Goal: Task Accomplishment & Management: Complete application form

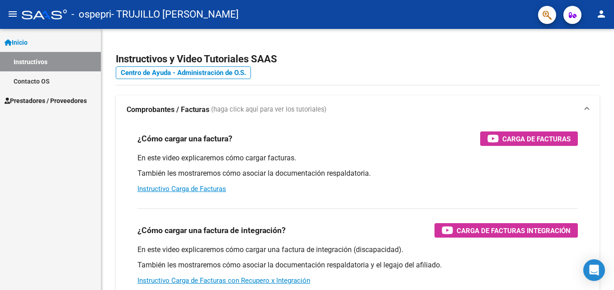
drag, startPoint x: 179, startPoint y: 160, endPoint x: 87, endPoint y: 128, distance: 97.5
click at [87, 128] on mat-sidenav-container "Inicio Instructivos Contacto OS Prestadores / Proveedores Facturas - Listado/Ca…" at bounding box center [307, 159] width 614 height 261
drag, startPoint x: 87, startPoint y: 128, endPoint x: 25, endPoint y: 100, distance: 68.1
click at [25, 100] on span "Prestadores / Proveedores" at bounding box center [46, 101] width 82 height 10
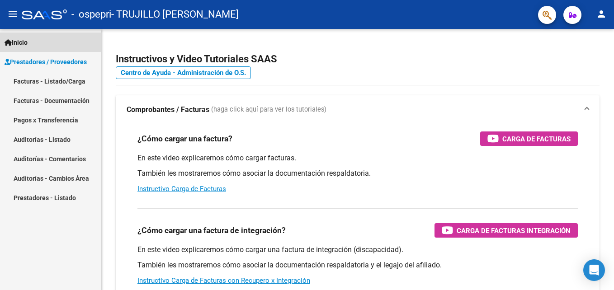
click at [72, 38] on link "Inicio" at bounding box center [50, 42] width 101 height 19
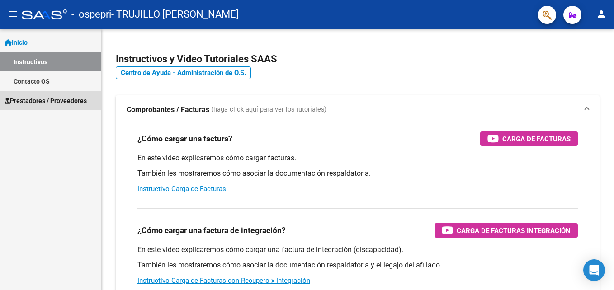
click at [28, 99] on span "Prestadores / Proveedores" at bounding box center [46, 101] width 82 height 10
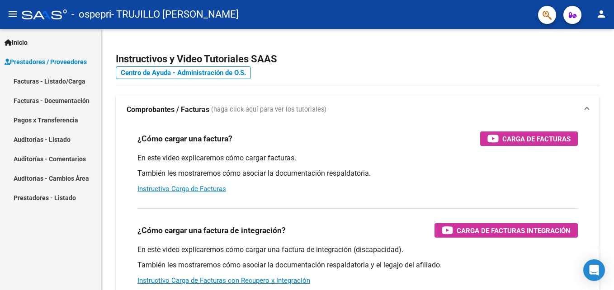
click at [74, 100] on link "Facturas - Documentación" at bounding box center [50, 100] width 101 height 19
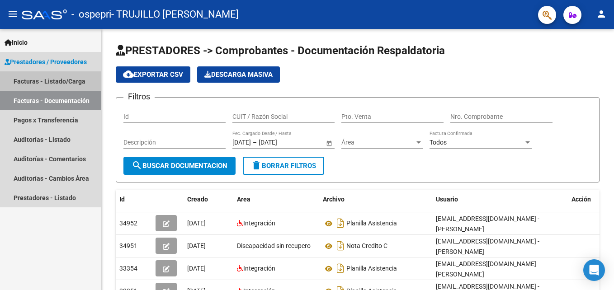
click at [58, 79] on link "Facturas - Listado/Carga" at bounding box center [50, 80] width 101 height 19
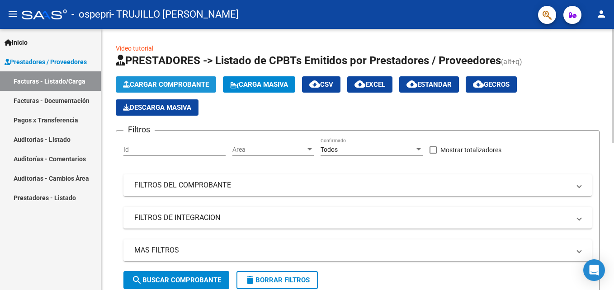
click at [163, 85] on span "Cargar Comprobante" at bounding box center [166, 84] width 86 height 8
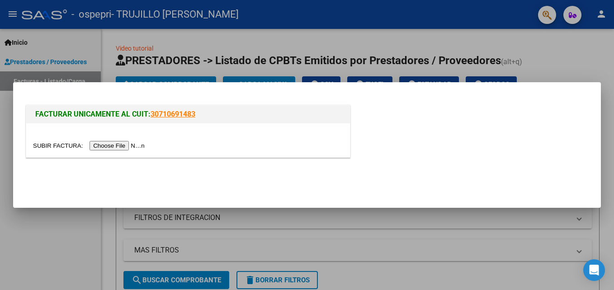
click at [101, 146] on input "file" at bounding box center [90, 145] width 114 height 9
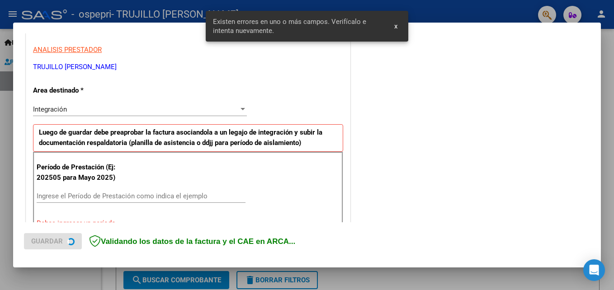
scroll to position [221, 0]
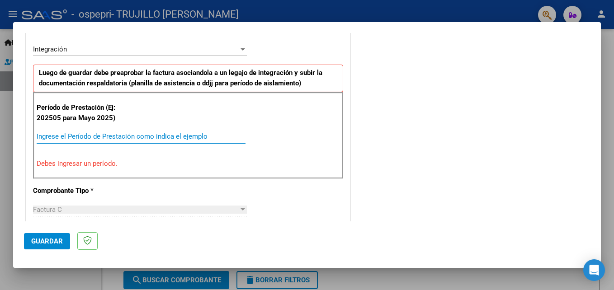
click at [41, 140] on input "Ingrese el Período de Prestación como indica el ejemplo" at bounding box center [141, 136] width 209 height 8
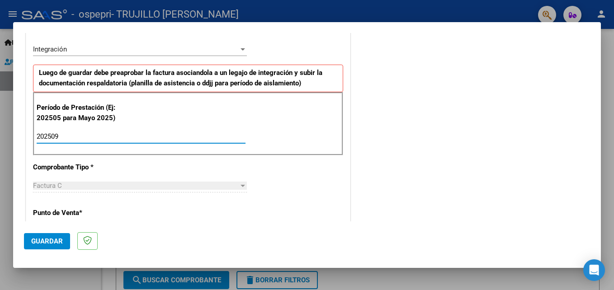
type input "202509"
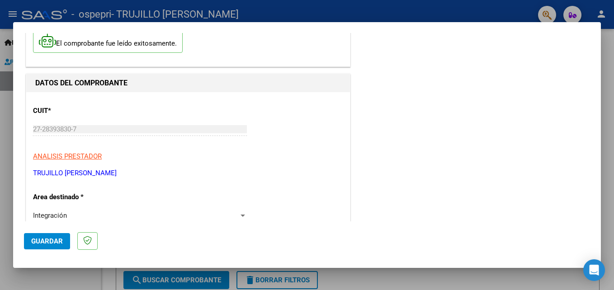
scroll to position [121, 0]
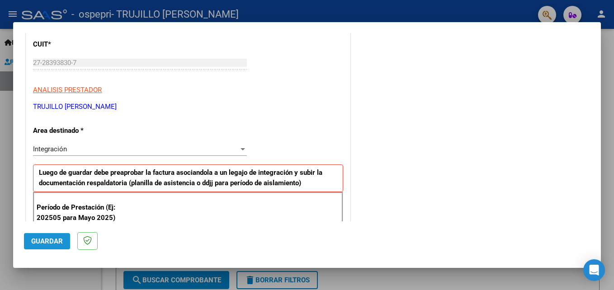
click at [42, 239] on span "Guardar" at bounding box center [47, 241] width 32 height 8
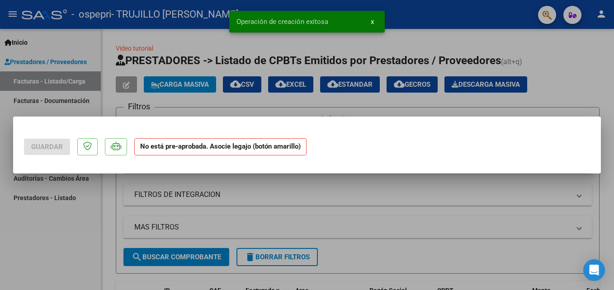
scroll to position [0, 0]
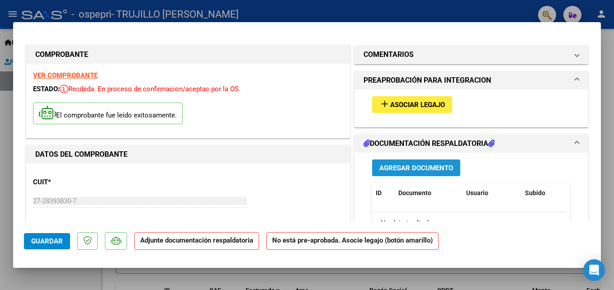
click at [405, 168] on span "Agregar Documento" at bounding box center [416, 168] width 74 height 8
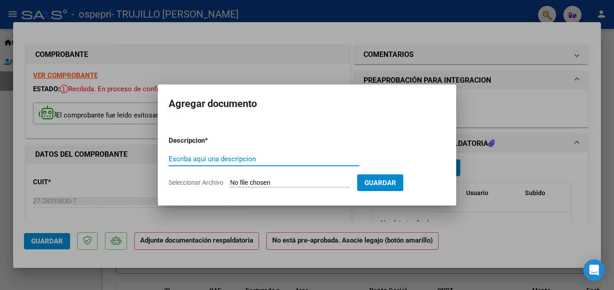
click at [173, 158] on input "Escriba aquí una descripcion" at bounding box center [264, 159] width 191 height 8
type input "planilla"
click at [238, 181] on input "Seleccionar Archivo" at bounding box center [290, 183] width 120 height 9
type input "C:\fakepath\planillaSaezw.[DATE].pdf"
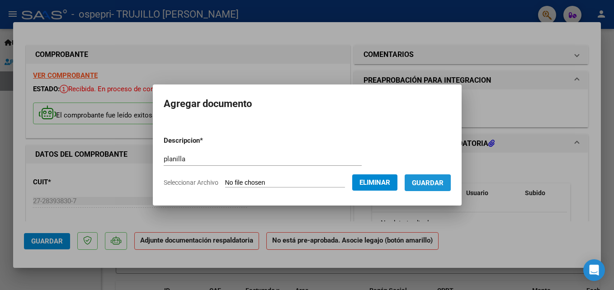
click at [423, 186] on span "Guardar" at bounding box center [428, 183] width 32 height 8
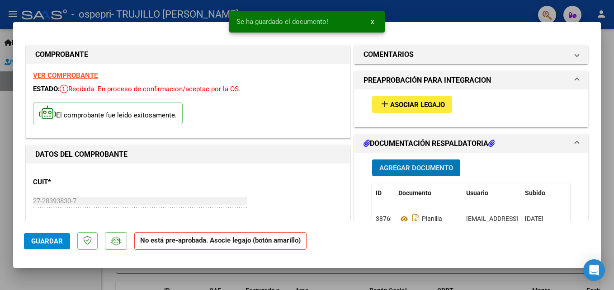
click at [402, 168] on span "Agregar Documento" at bounding box center [416, 168] width 74 height 8
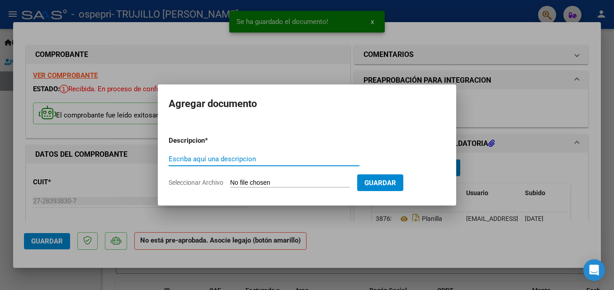
click at [175, 160] on input "Escriba aquí una descripcion" at bounding box center [264, 159] width 191 height 8
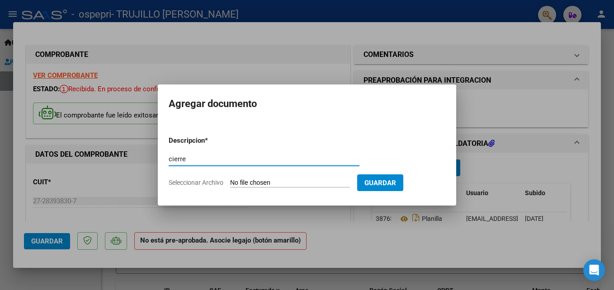
type input "cierre"
click at [246, 178] on app-file-uploader "Seleccionar Archivo" at bounding box center [263, 182] width 188 height 8
click at [233, 182] on input "Seleccionar Archivo" at bounding box center [290, 183] width 120 height 9
type input "C:\fakepath\apfmimpresionpreliq (63).pdf"
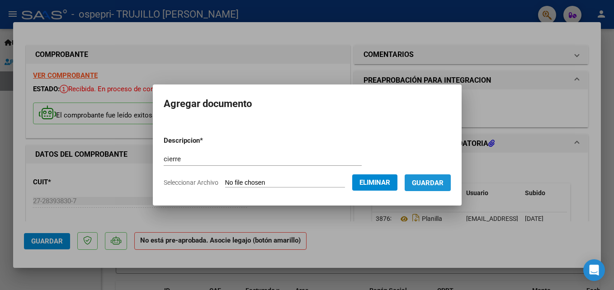
click at [430, 179] on span "Guardar" at bounding box center [428, 183] width 32 height 8
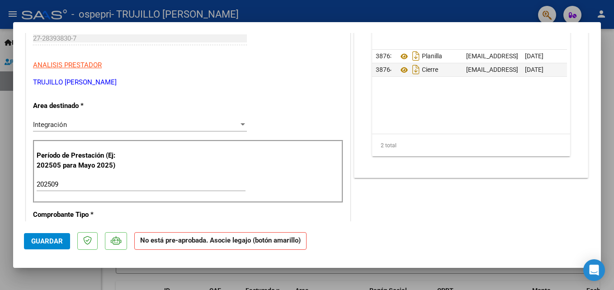
scroll to position [229, 0]
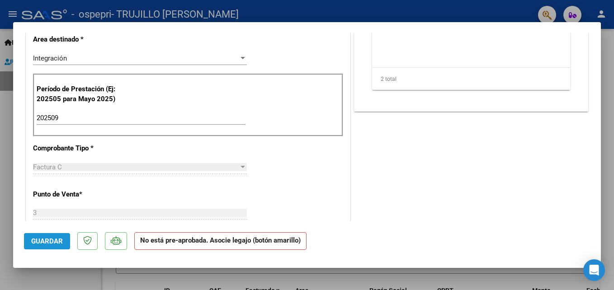
click at [52, 237] on span "Guardar" at bounding box center [47, 241] width 32 height 8
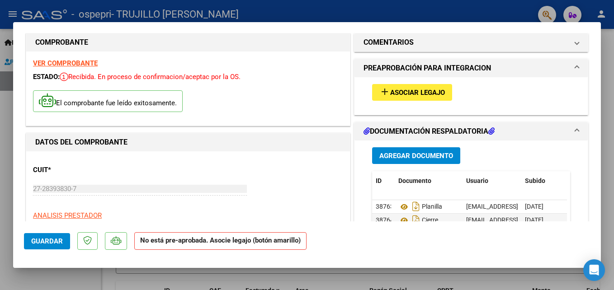
scroll to position [0, 0]
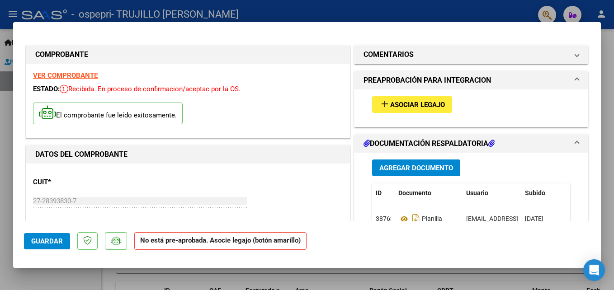
click at [336, 8] on div at bounding box center [307, 145] width 614 height 290
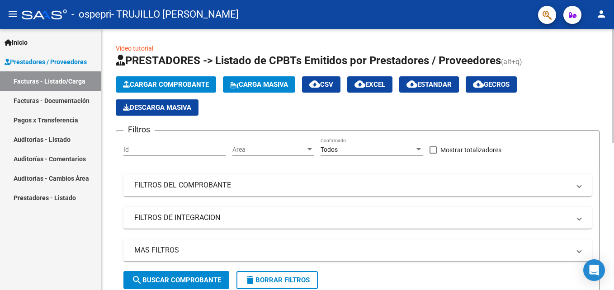
click at [158, 85] on span "Cargar Comprobante" at bounding box center [166, 84] width 86 height 8
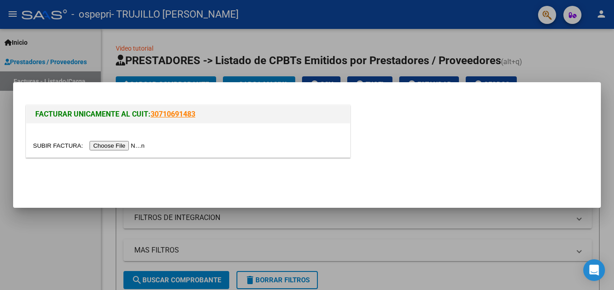
click at [99, 145] on input "file" at bounding box center [90, 145] width 114 height 9
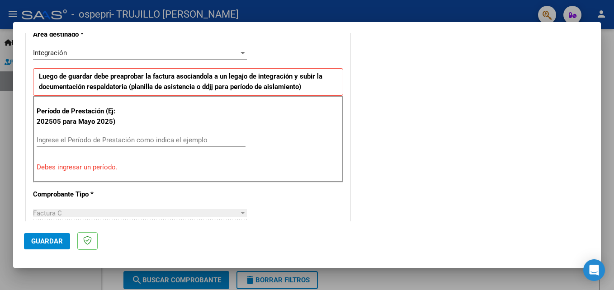
scroll to position [217, 0]
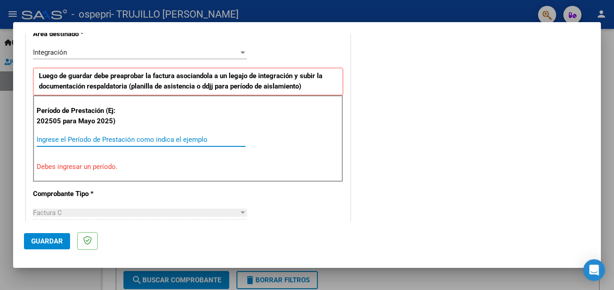
click at [45, 139] on input "Ingrese el Período de Prestación como indica el ejemplo" at bounding box center [141, 140] width 209 height 8
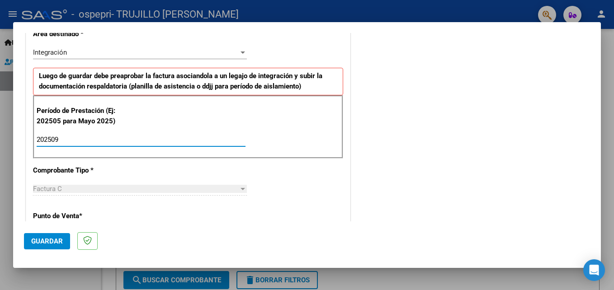
type input "202509"
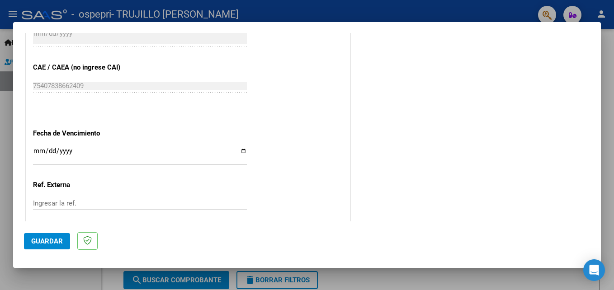
scroll to position [585, 0]
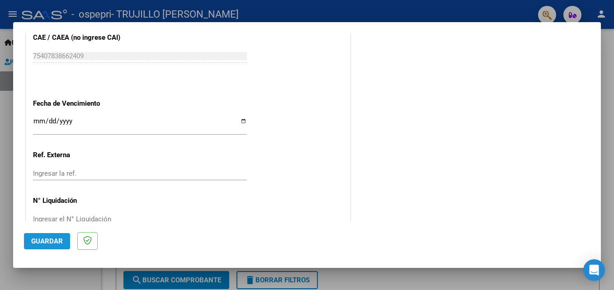
click at [35, 242] on span "Guardar" at bounding box center [47, 241] width 32 height 8
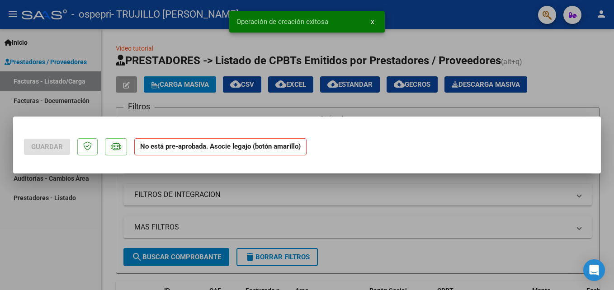
scroll to position [0, 0]
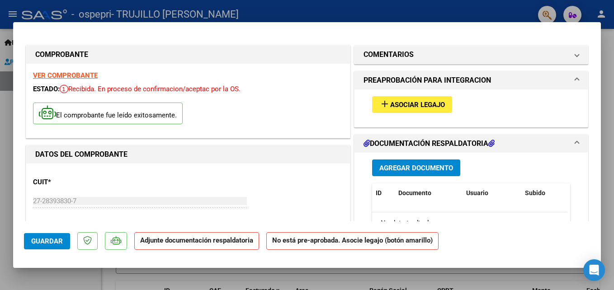
click at [409, 171] on span "Agregar Documento" at bounding box center [416, 168] width 74 height 8
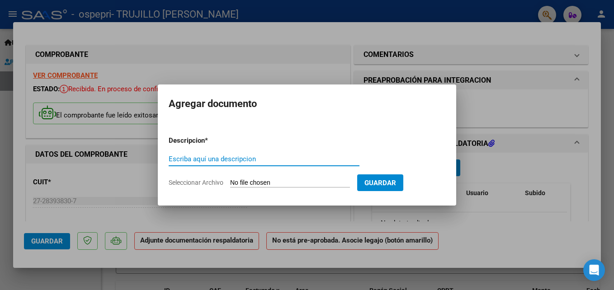
click at [173, 157] on input "Escriba aquí una descripcion" at bounding box center [264, 159] width 191 height 8
type input "planilla"
click at [232, 179] on input "Seleccionar Archivo" at bounding box center [290, 183] width 120 height 9
type input "C:\fakepath\[PERSON_NAME].[DATE].pdf"
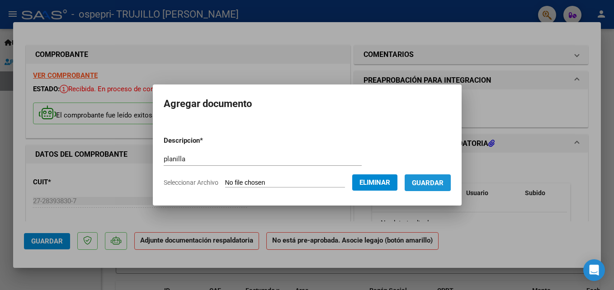
click at [428, 181] on span "Guardar" at bounding box center [428, 183] width 32 height 8
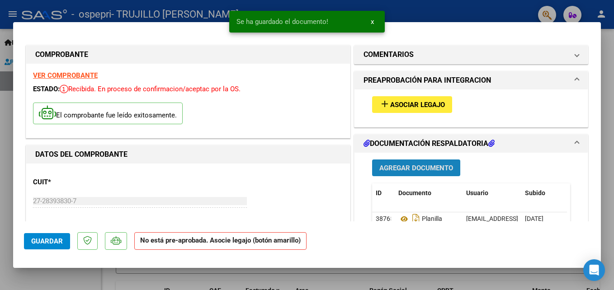
click at [409, 169] on span "Agregar Documento" at bounding box center [416, 168] width 74 height 8
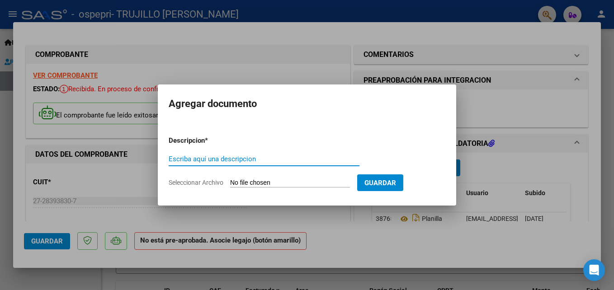
click at [173, 160] on input "Escriba aquí una descripcion" at bounding box center [264, 159] width 191 height 8
type input "cierre"
click at [246, 181] on input "Seleccionar Archivo" at bounding box center [290, 183] width 120 height 9
type input "C:\fakepath\apfmimpresionpreliq (64).pdf"
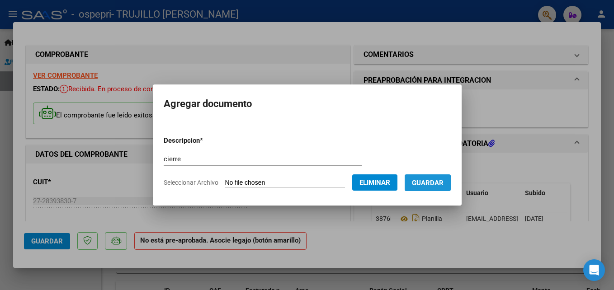
click at [427, 184] on span "Guardar" at bounding box center [428, 183] width 32 height 8
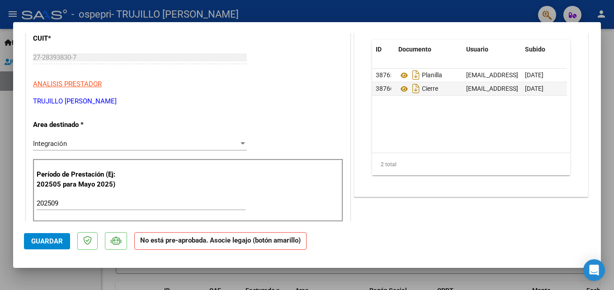
scroll to position [126, 0]
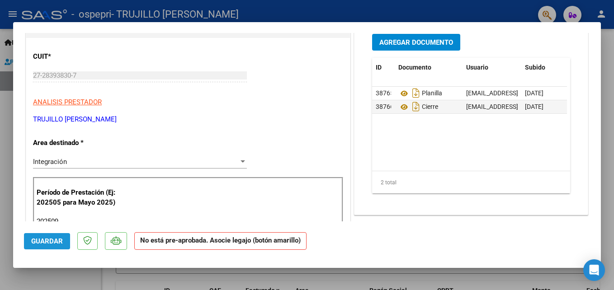
click at [42, 243] on span "Guardar" at bounding box center [47, 241] width 32 height 8
click at [411, 13] on div at bounding box center [307, 145] width 614 height 290
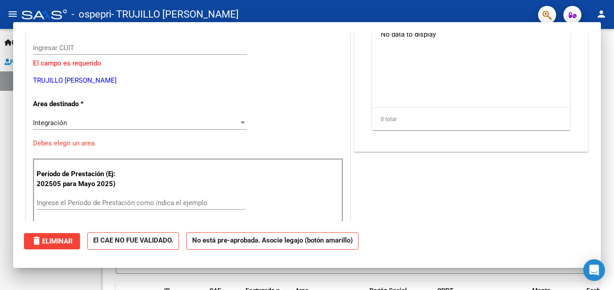
scroll to position [0, 0]
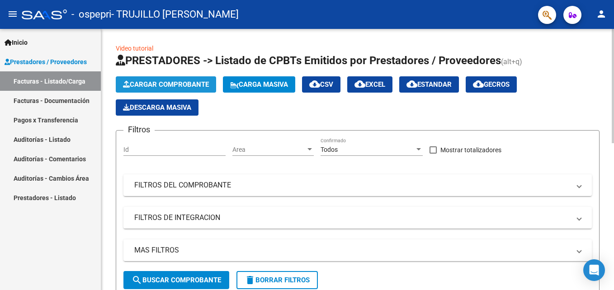
click at [157, 82] on span "Cargar Comprobante" at bounding box center [166, 84] width 86 height 8
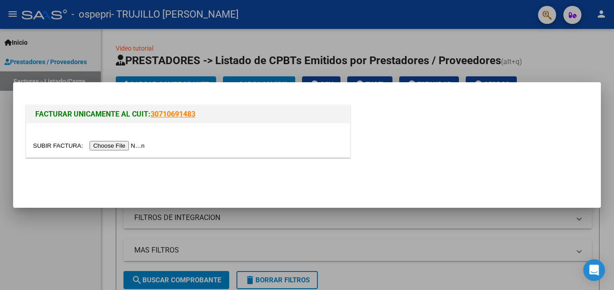
click at [113, 147] on input "file" at bounding box center [90, 145] width 114 height 9
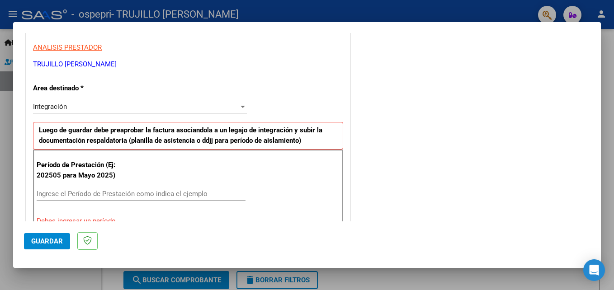
scroll to position [181, 0]
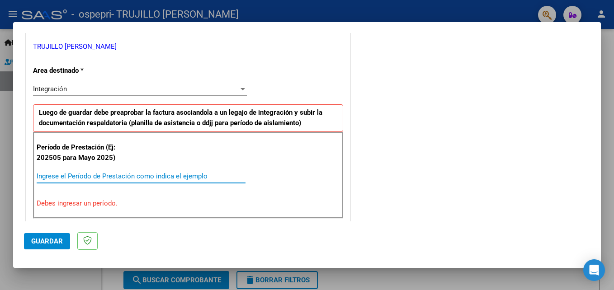
click at [56, 175] on input "Ingrese el Período de Prestación como indica el ejemplo" at bounding box center [141, 176] width 209 height 8
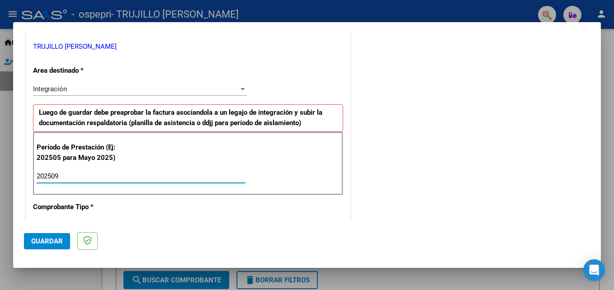
type input "202509"
click at [42, 241] on span "Guardar" at bounding box center [47, 241] width 32 height 8
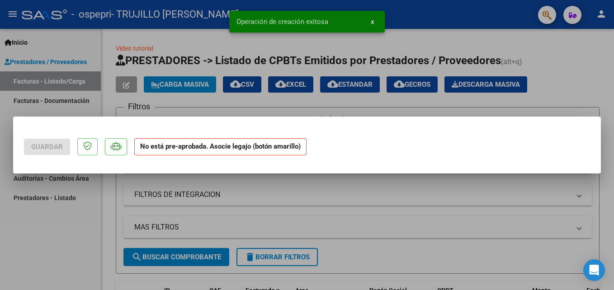
scroll to position [0, 0]
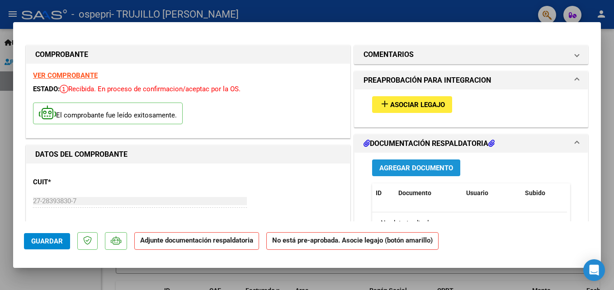
click at [423, 166] on span "Agregar Documento" at bounding box center [416, 168] width 74 height 8
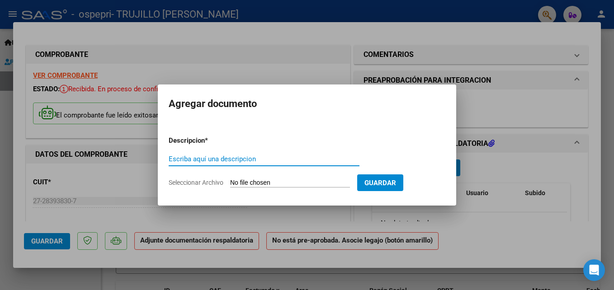
click at [174, 159] on input "Escriba aquí una descripcion" at bounding box center [264, 159] width 191 height 8
type input "planilla"
click at [258, 180] on input "Seleccionar Archivo" at bounding box center [290, 183] width 120 height 9
type input "C:\fakepath\[PERSON_NAME][DATE].pdf"
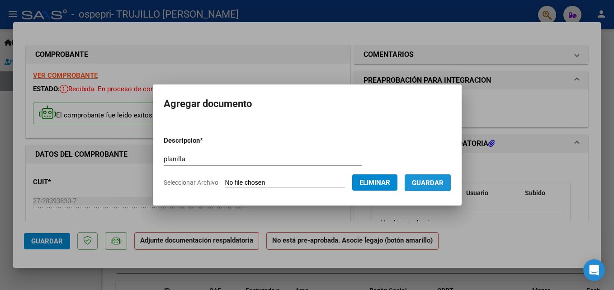
click at [431, 183] on span "Guardar" at bounding box center [428, 183] width 32 height 8
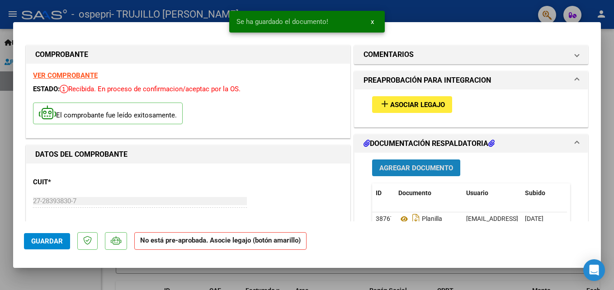
click at [428, 166] on span "Agregar Documento" at bounding box center [416, 168] width 74 height 8
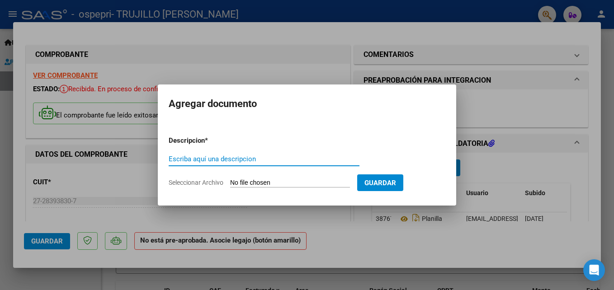
click at [170, 159] on input "Escriba aquí una descripcion" at bounding box center [264, 159] width 191 height 8
type input "cierre"
click at [268, 182] on input "Seleccionar Archivo" at bounding box center [290, 183] width 120 height 9
type input "C:\fakepath\apfmimpresionpreliq (65).pdf"
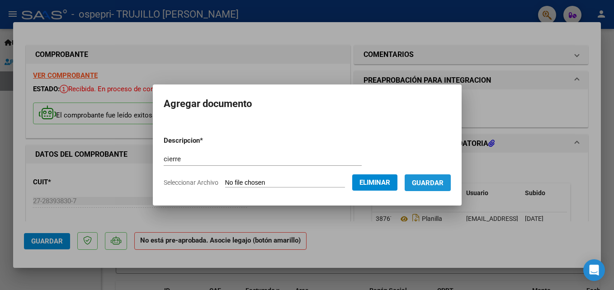
click at [428, 177] on button "Guardar" at bounding box center [427, 182] width 46 height 17
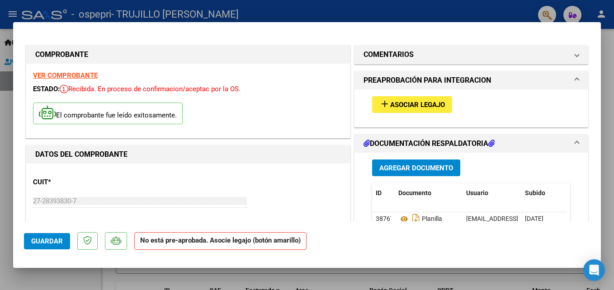
click at [45, 241] on span "Guardar" at bounding box center [47, 241] width 32 height 8
click at [446, 5] on div at bounding box center [307, 145] width 614 height 290
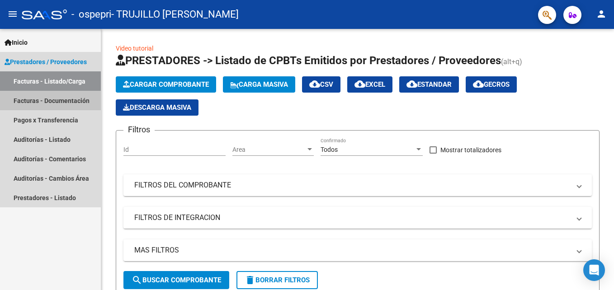
click at [67, 101] on link "Facturas - Documentación" at bounding box center [50, 100] width 101 height 19
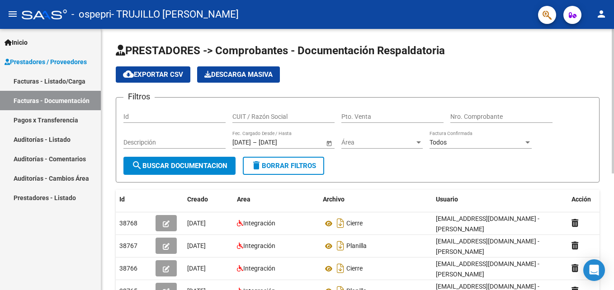
scroll to position [210, 0]
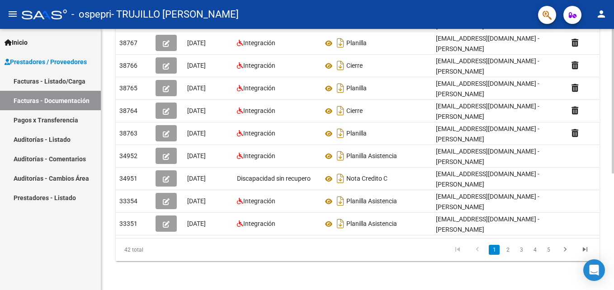
click at [606, 234] on div at bounding box center [612, 159] width 2 height 261
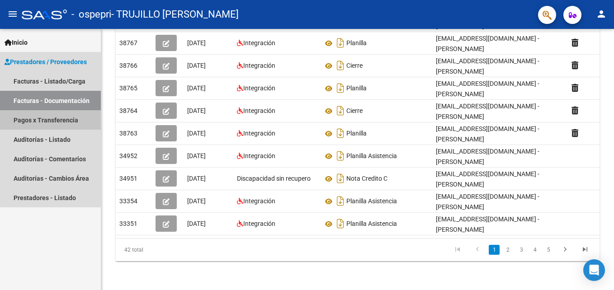
click at [28, 122] on link "Pagos x Transferencia" at bounding box center [50, 119] width 101 height 19
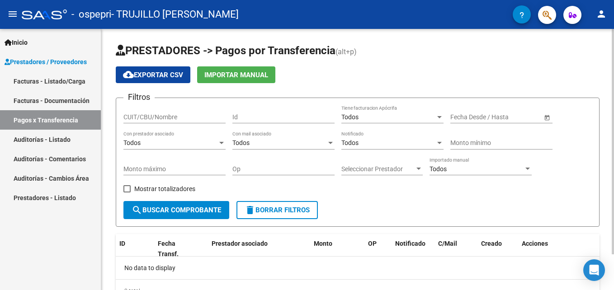
scroll to position [41, 0]
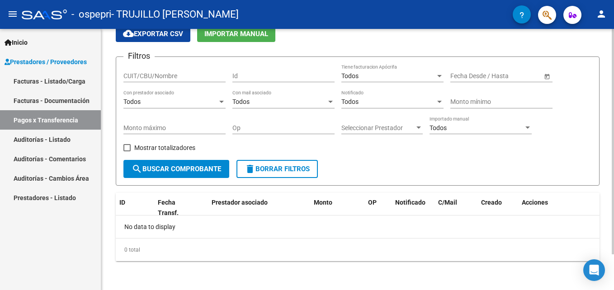
click at [606, 272] on div at bounding box center [612, 159] width 2 height 261
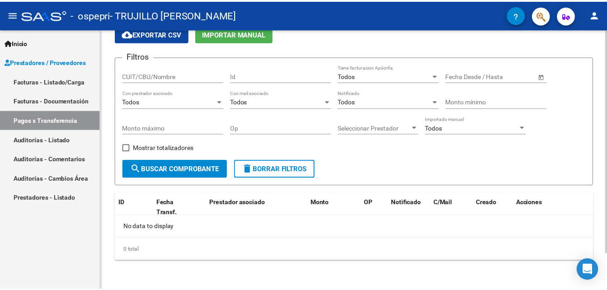
scroll to position [0, 0]
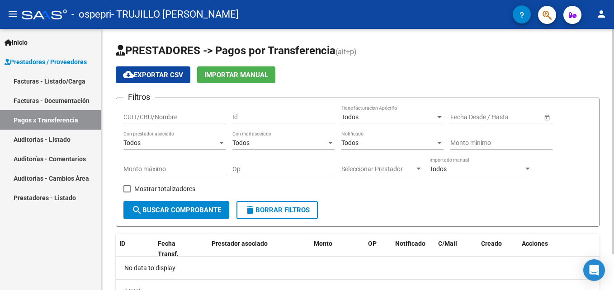
click at [606, 36] on html "menu - ospepri - TRUJILLO [PERSON_NAME] person Inicio Instructivos Contacto OS …" at bounding box center [307, 145] width 614 height 290
click at [600, 14] on mat-icon "person" at bounding box center [601, 14] width 11 height 11
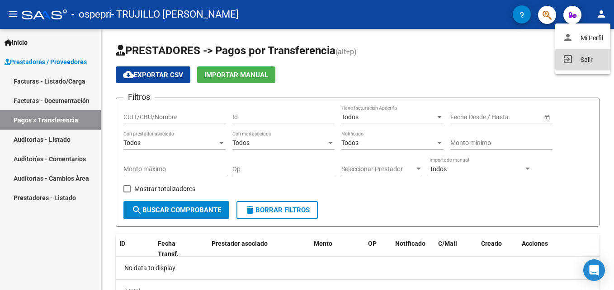
click at [583, 58] on button "exit_to_app Salir" at bounding box center [582, 60] width 55 height 22
